Goal: Transaction & Acquisition: Book appointment/travel/reservation

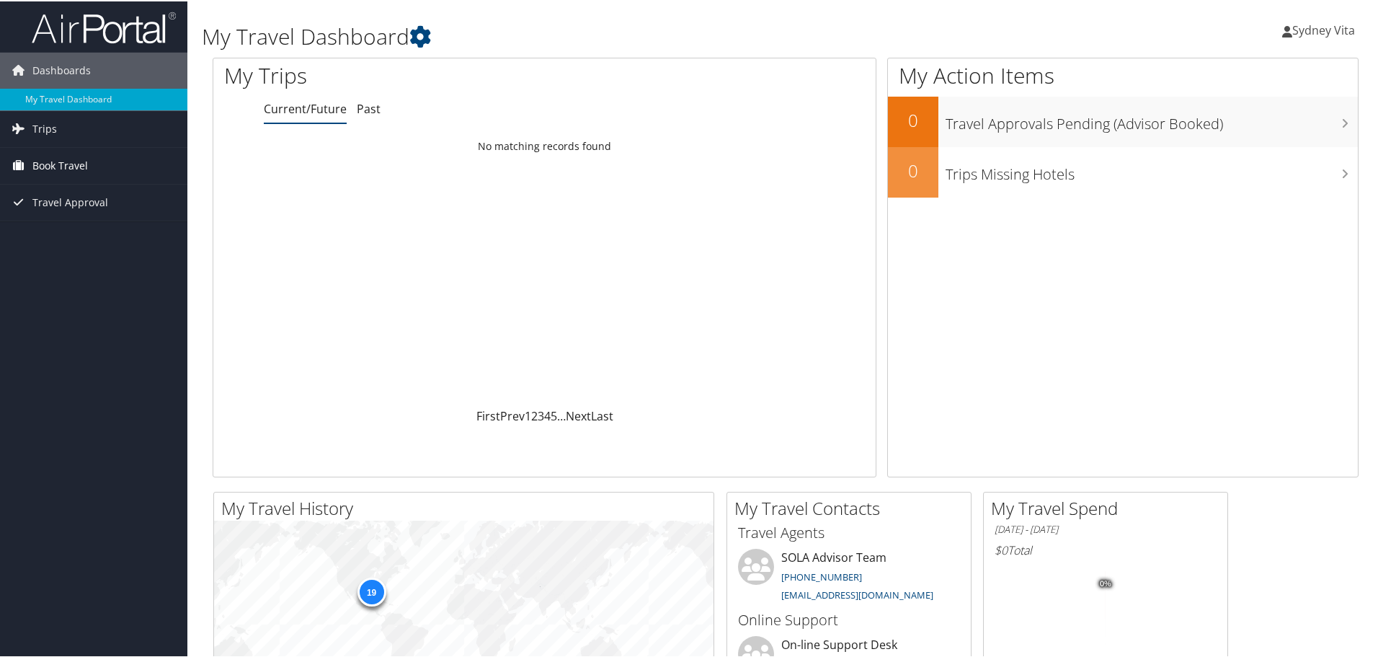
click at [76, 162] on span "Book Travel" at bounding box center [59, 164] width 55 height 36
click at [71, 213] on link "Book/Manage Online Trips" at bounding box center [93, 215] width 187 height 22
click at [88, 201] on span "Travel Approval" at bounding box center [70, 201] width 76 height 36
click at [84, 233] on link "Pending Trip Approvals" at bounding box center [93, 230] width 187 height 22
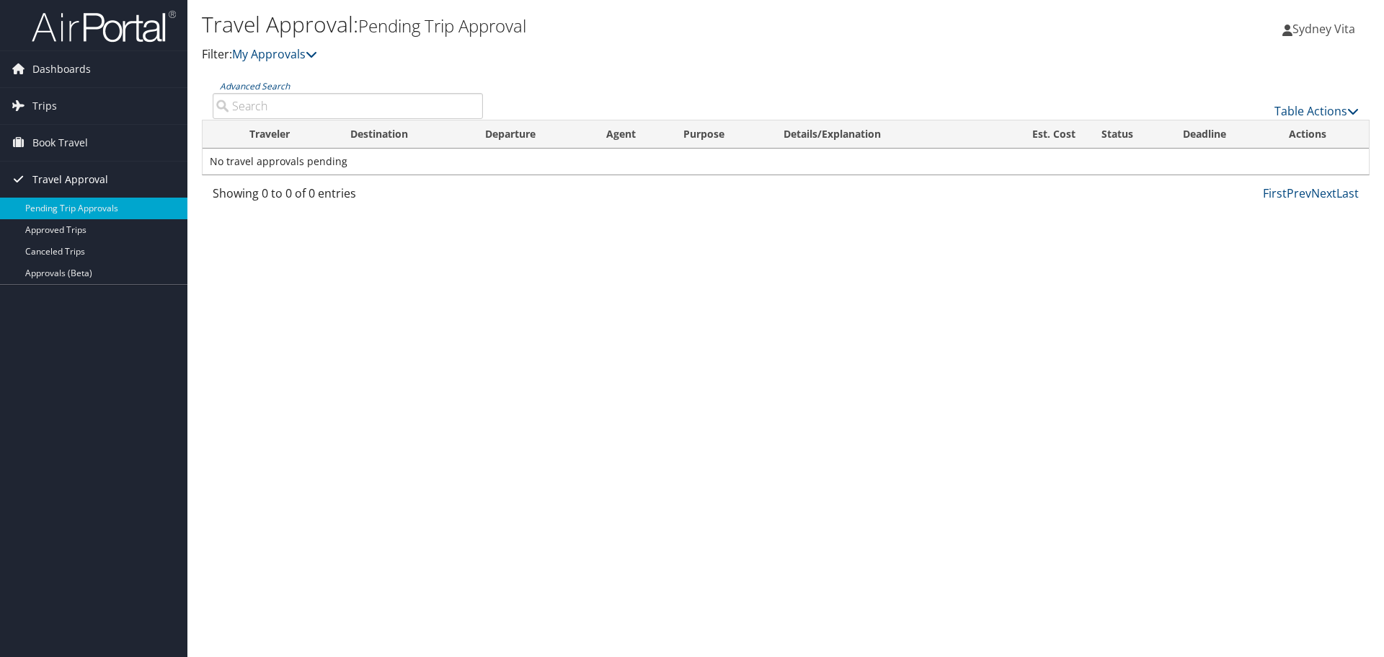
click at [68, 174] on span "Travel Approval" at bounding box center [70, 179] width 76 height 36
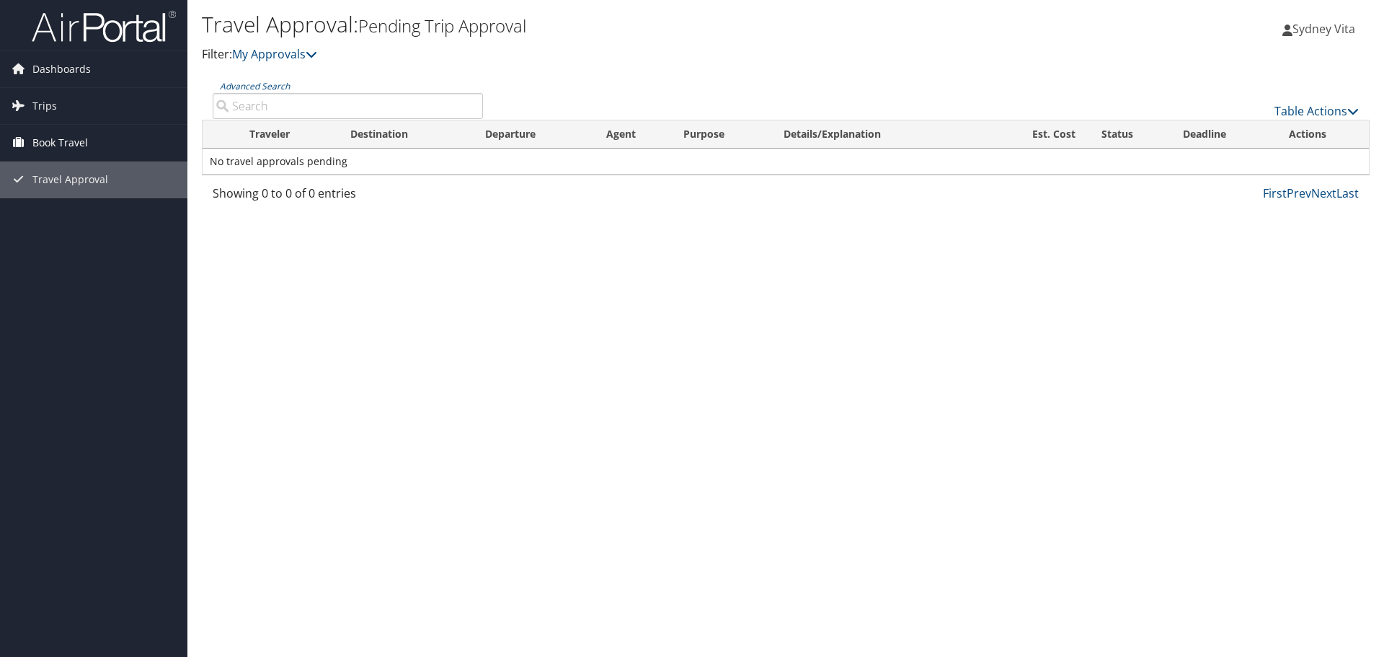
click at [68, 153] on span "Book Travel" at bounding box center [59, 143] width 55 height 36
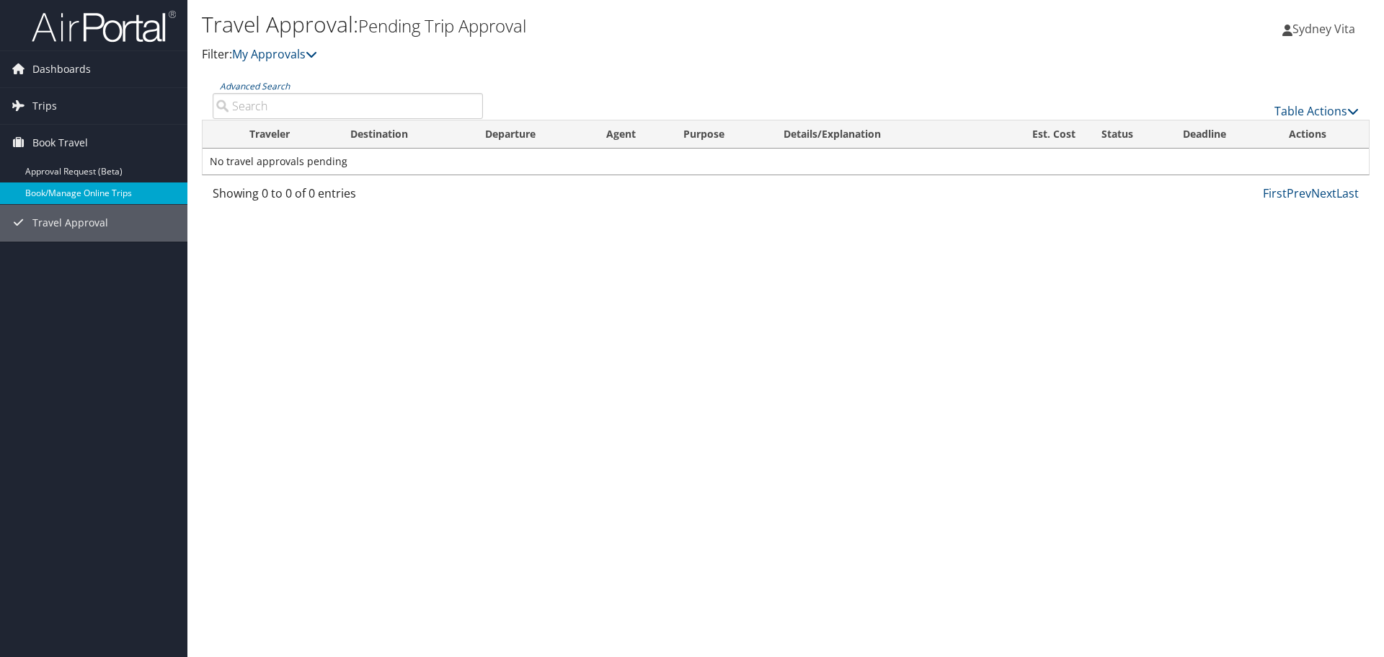
click at [69, 190] on link "Book/Manage Online Trips" at bounding box center [93, 193] width 187 height 22
click at [55, 195] on link "Book/Manage Online Trips" at bounding box center [93, 193] width 187 height 22
